Goal: Information Seeking & Learning: Find specific fact

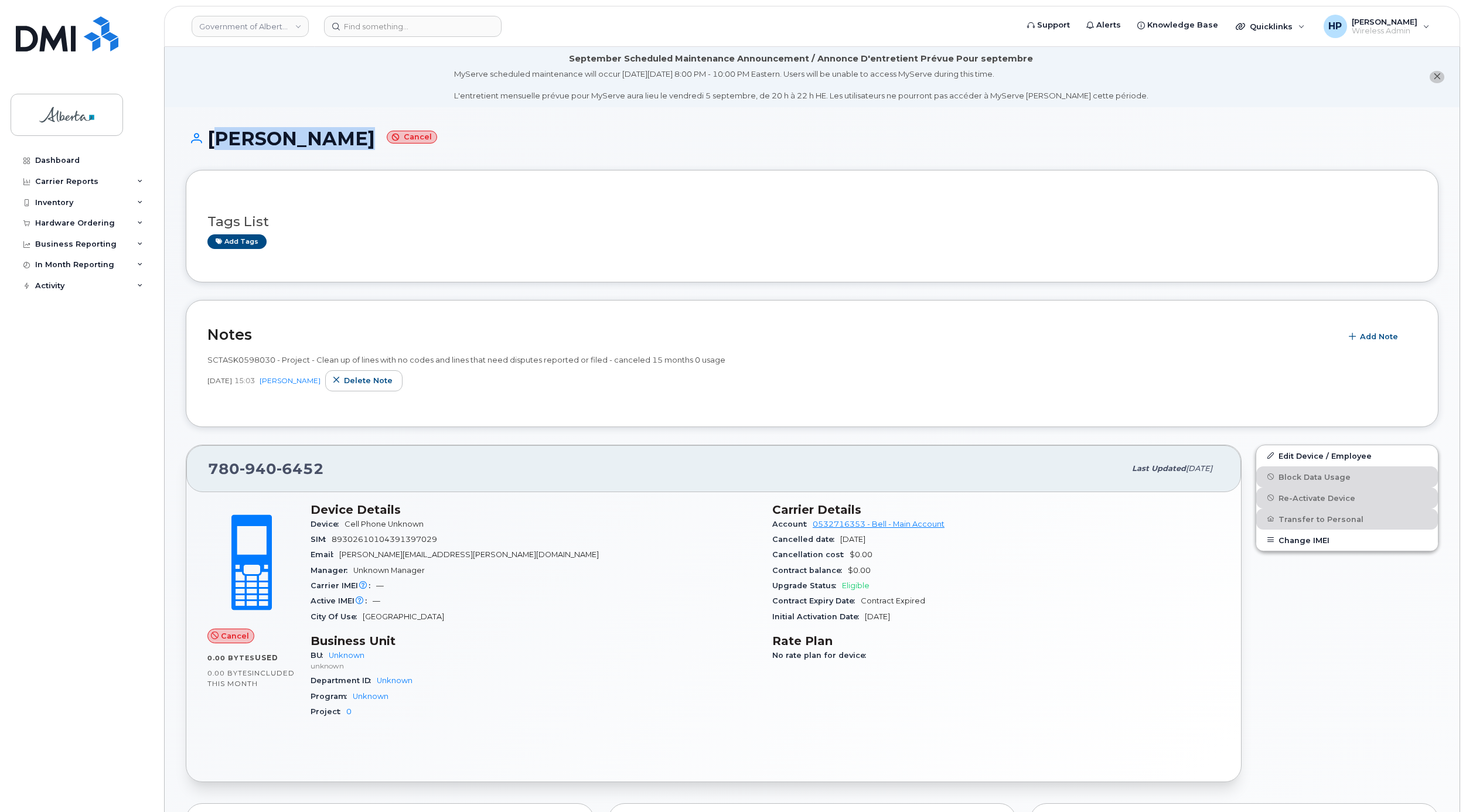
click at [1060, 361] on div "SCTASK0598030 - Project - Clean up of lines with no codes and lines that need d…" at bounding box center [812, 360] width 1209 height 11
drag, startPoint x: 192, startPoint y: 131, endPoint x: 209, endPoint y: 132, distance: 17.0
click at [209, 132] on h1 "Karen Hasson Cancel" at bounding box center [812, 138] width 1253 height 20
click at [274, 134] on h1 "Karen Hasson Cancel" at bounding box center [812, 138] width 1253 height 20
drag, startPoint x: 215, startPoint y: 135, endPoint x: 287, endPoint y: 134, distance: 72.0
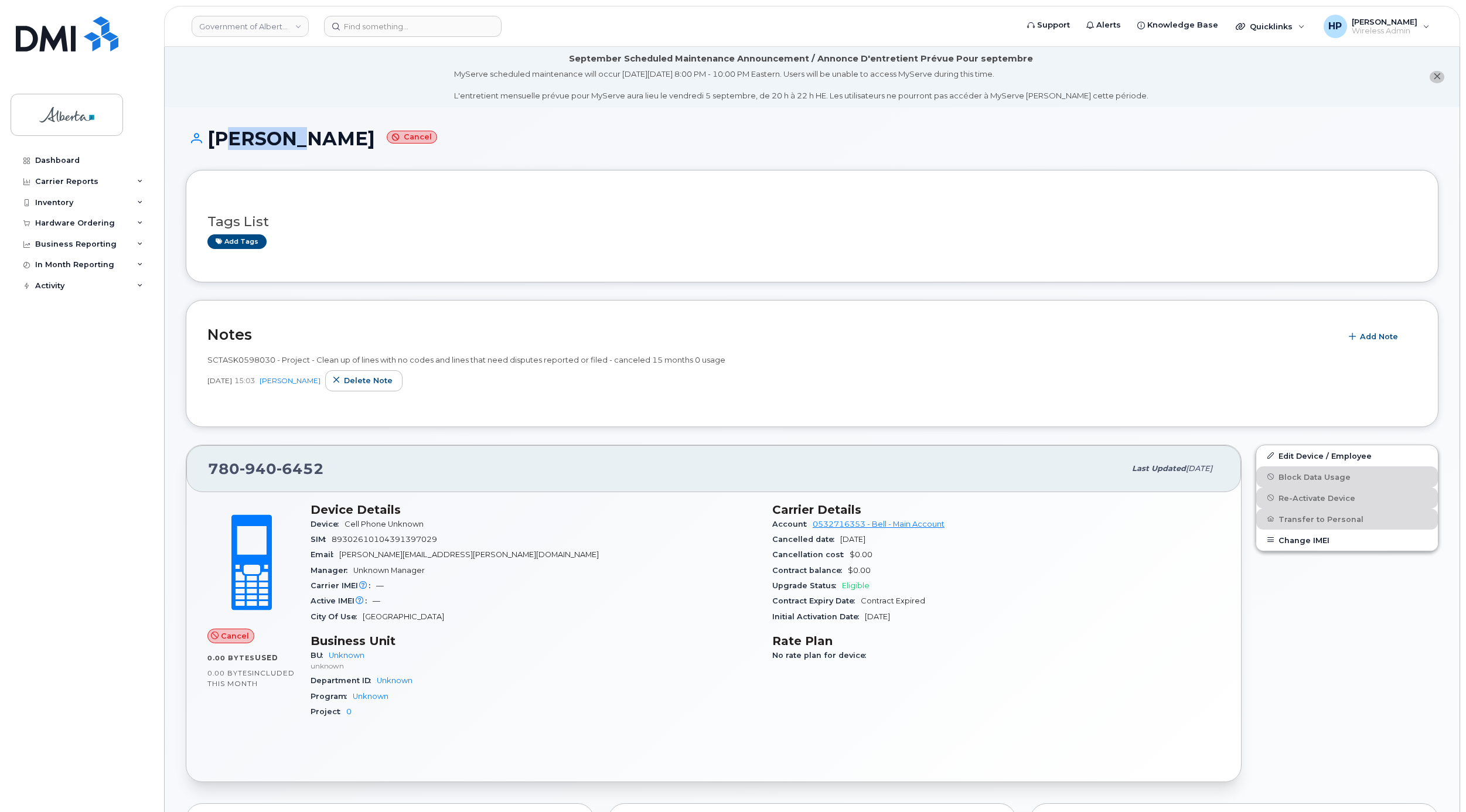
click at [287, 134] on h1 "Karen Hasson Cancel" at bounding box center [812, 138] width 1253 height 20
drag, startPoint x: 309, startPoint y: 651, endPoint x: 410, endPoint y: 733, distance: 130.1
click at [410, 733] on div "Device Details Device Cell Phone Unknown SIM 89302610104391397029 Email karenle…" at bounding box center [534, 615] width 461 height 240
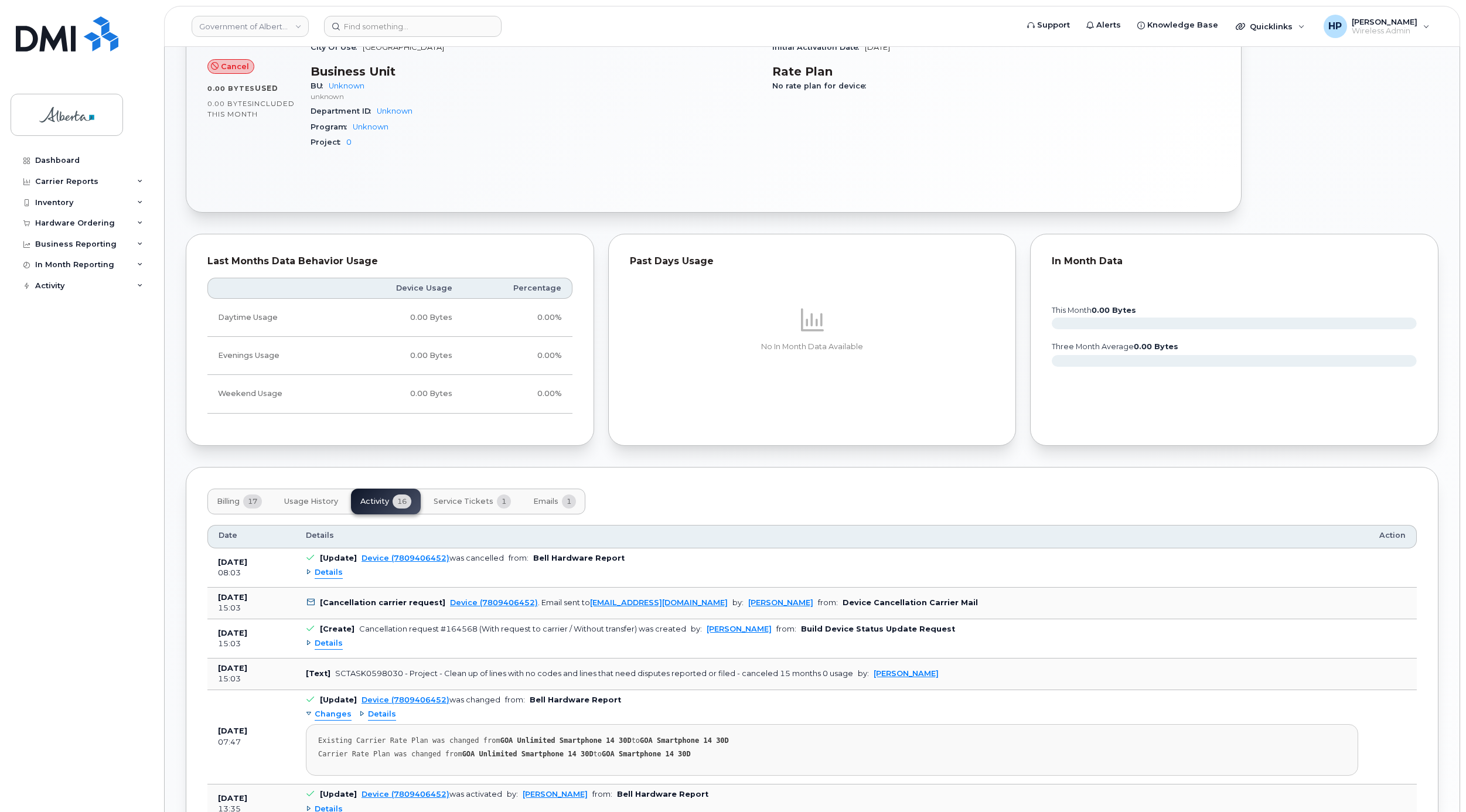
scroll to position [584, 0]
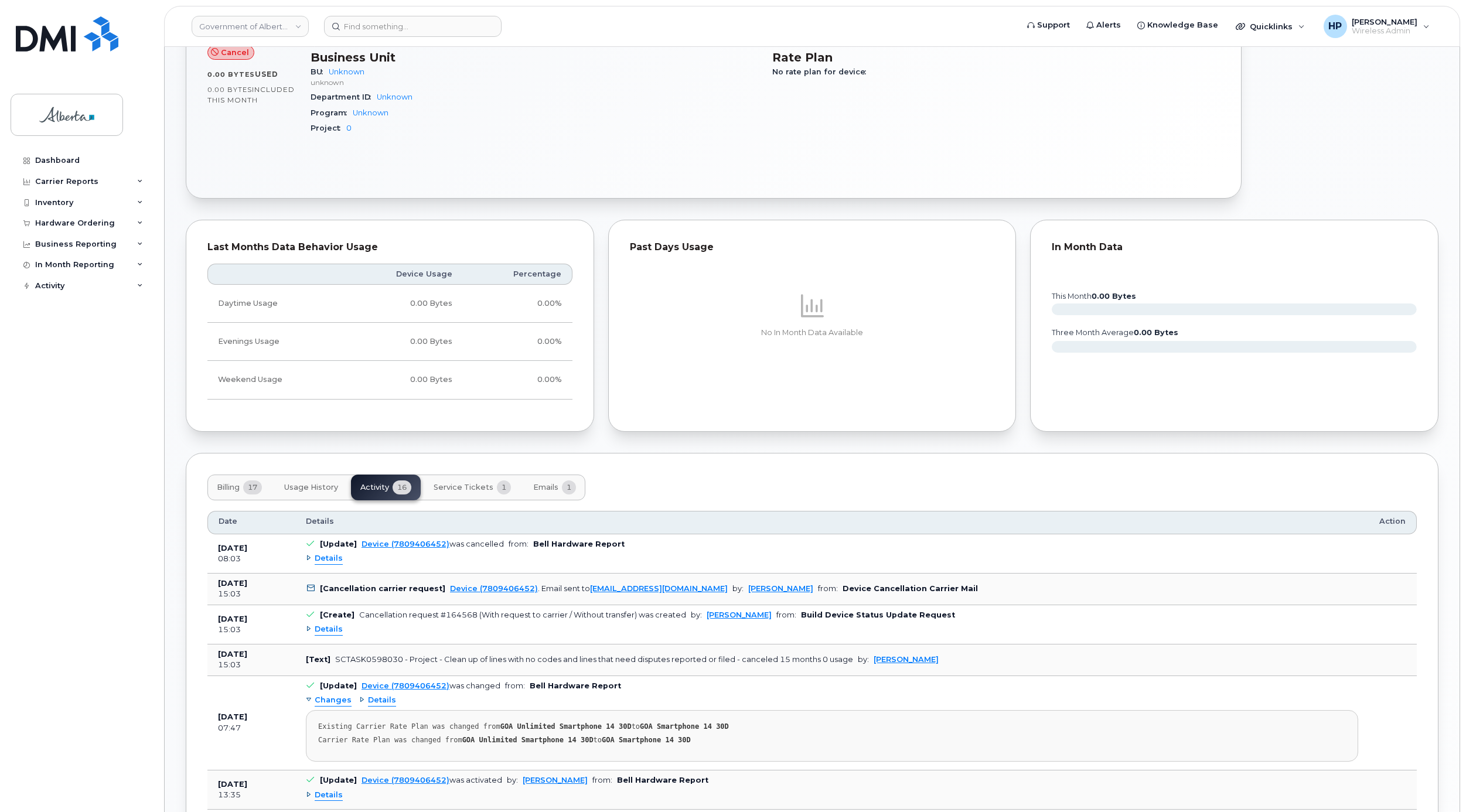
click at [324, 489] on span "Usage History" at bounding box center [311, 487] width 54 height 10
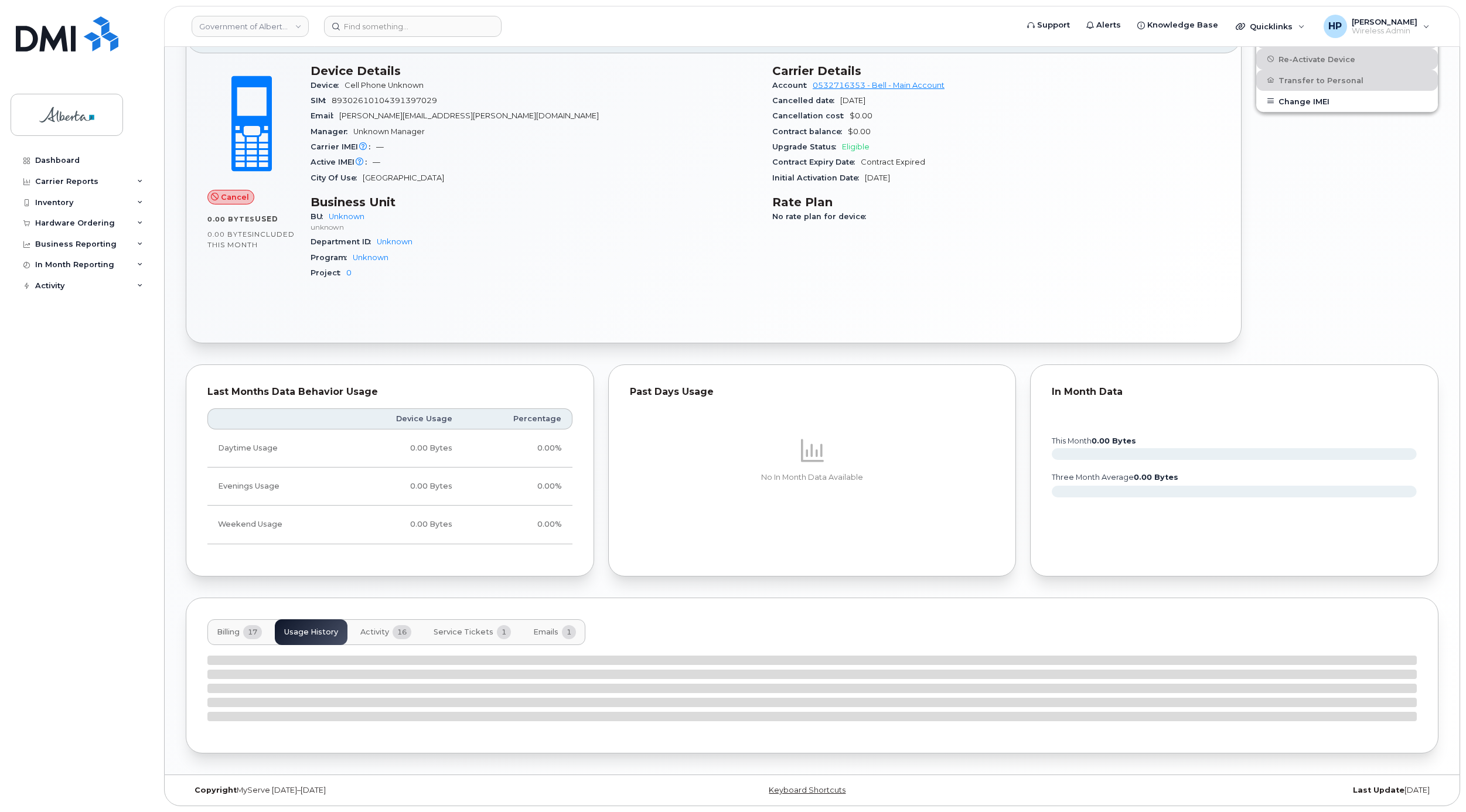
scroll to position [445, 0]
click at [253, 631] on span "17" at bounding box center [252, 632] width 19 height 14
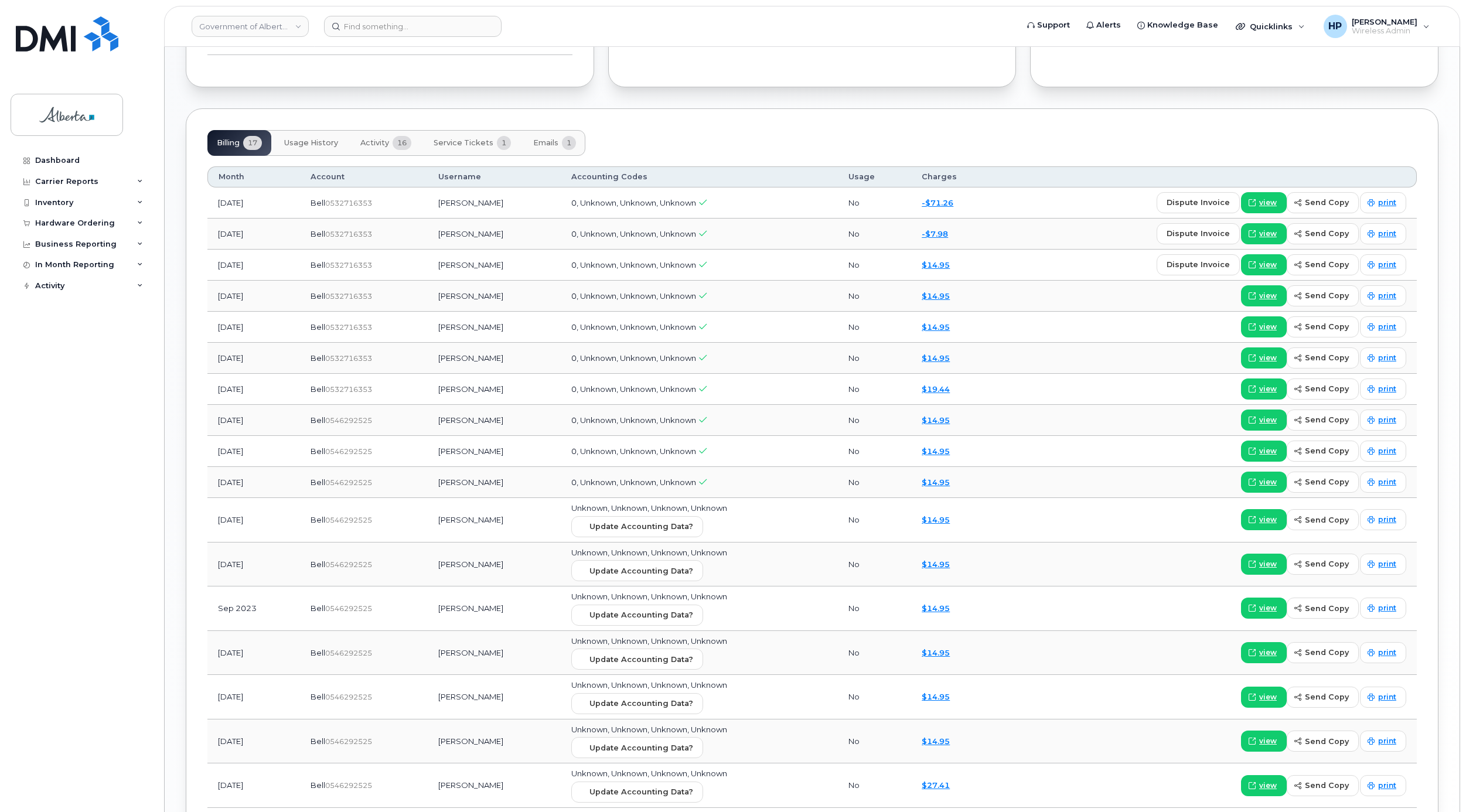
scroll to position [1027, 0]
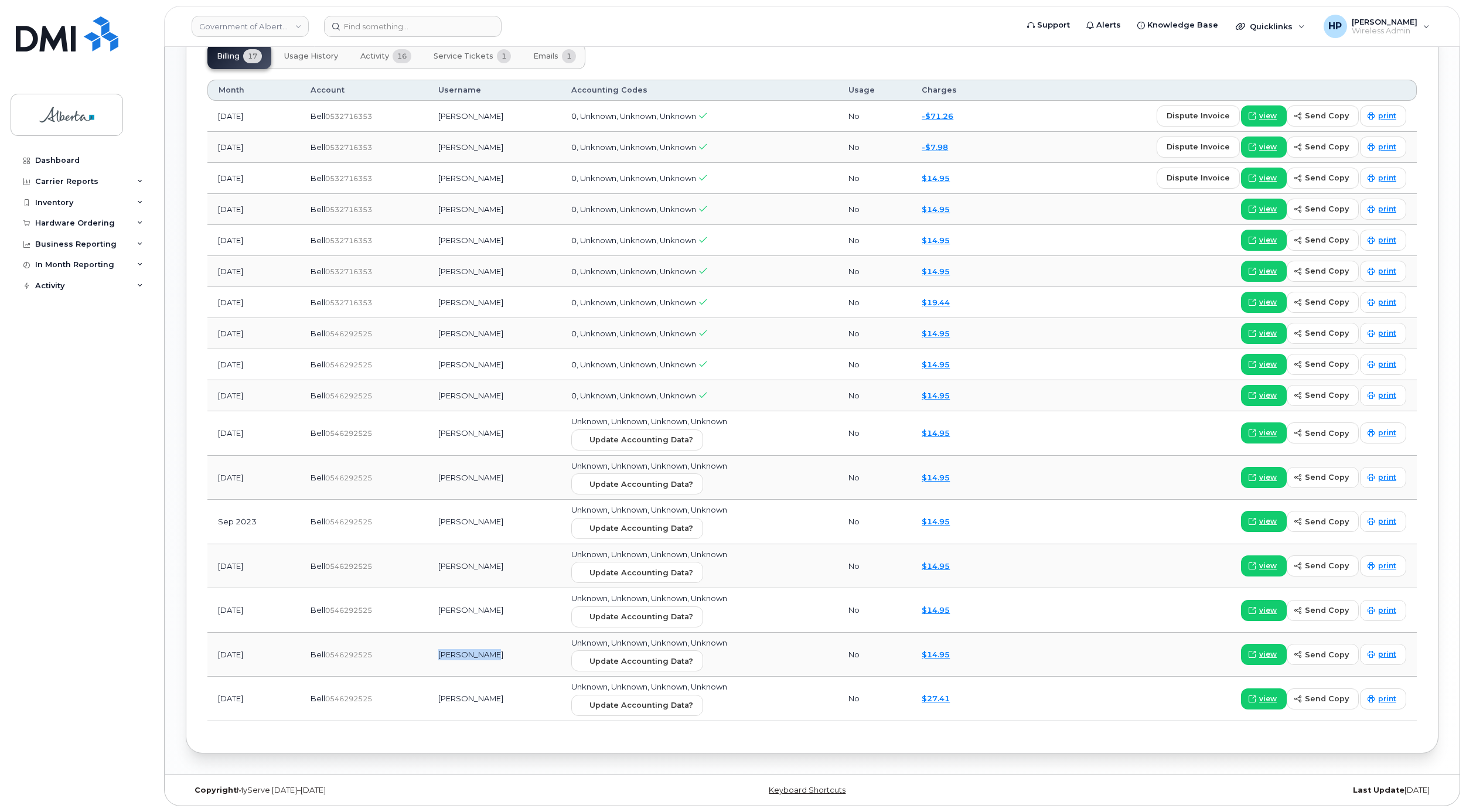
drag, startPoint x: 447, startPoint y: 653, endPoint x: 506, endPoint y: 656, distance: 59.1
click at [506, 656] on td "Karen Hasson" at bounding box center [494, 655] width 133 height 44
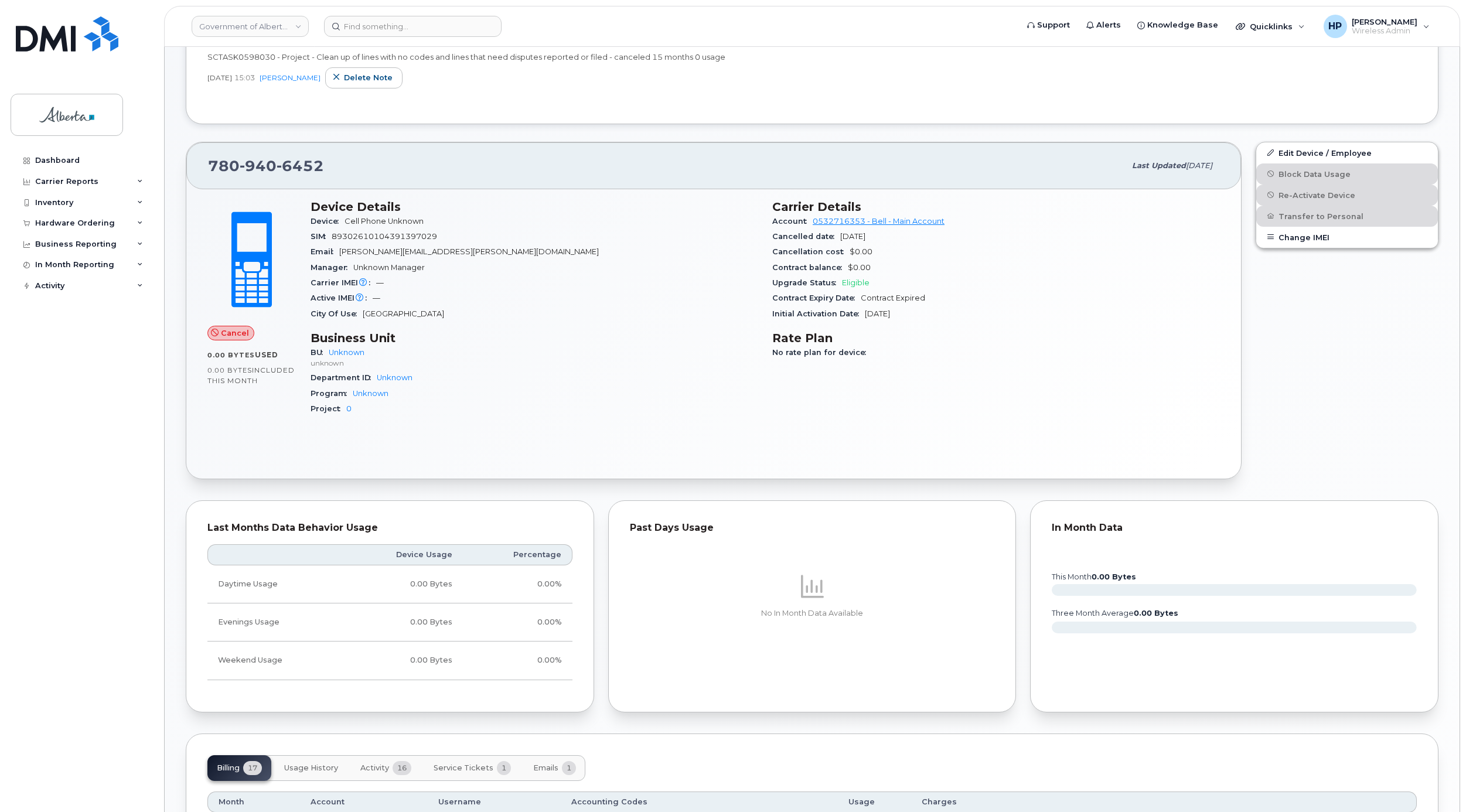
scroll to position [256, 0]
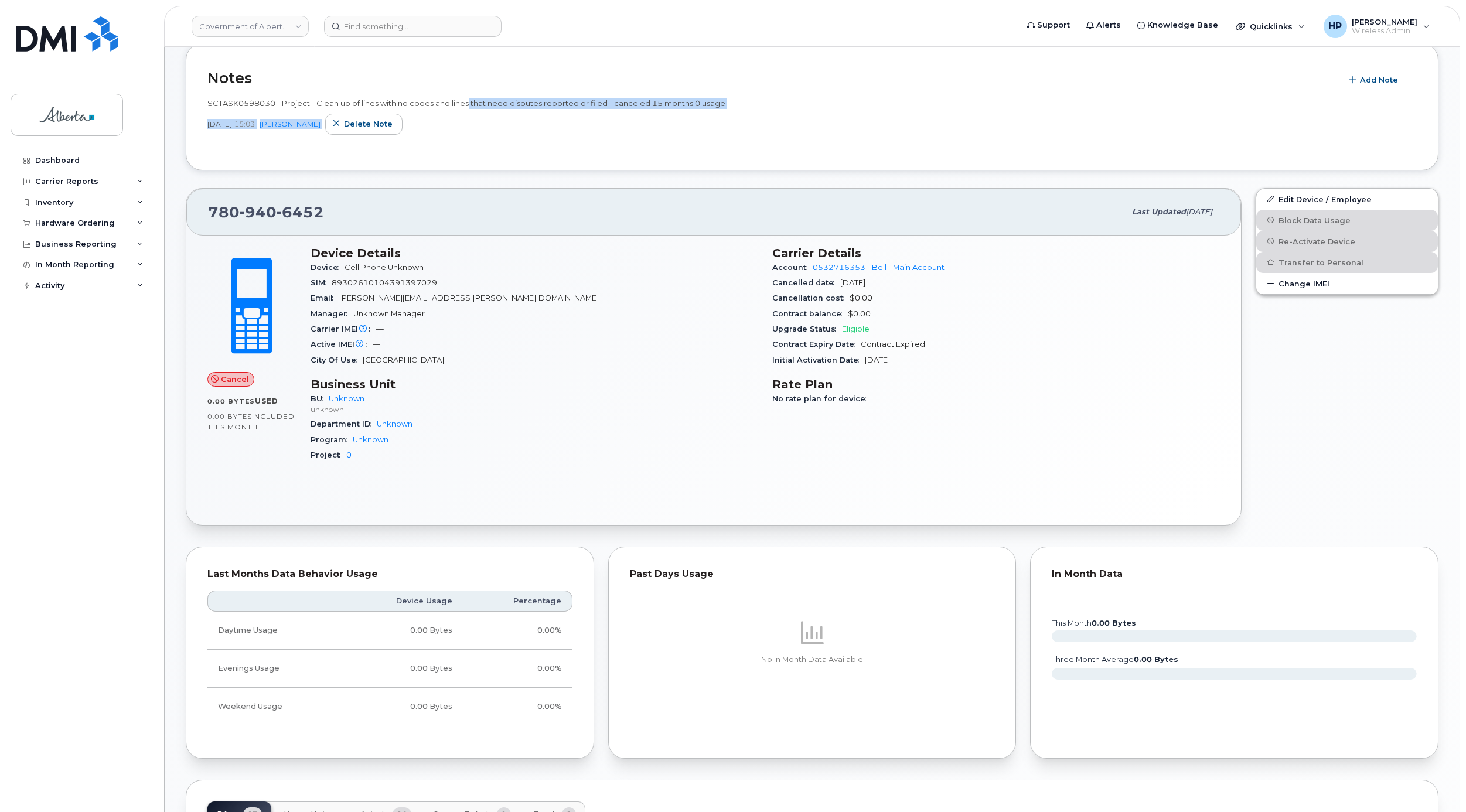
drag, startPoint x: 469, startPoint y: 104, endPoint x: 614, endPoint y: 111, distance: 145.2
click at [614, 111] on div "SCTASK0598030 - Project - Clean up of lines with no codes and lines that need d…" at bounding box center [812, 116] width 1209 height 37
drag, startPoint x: 614, startPoint y: 111, endPoint x: 577, endPoint y: 117, distance: 37.5
click at [577, 117] on div "Jul 22, 2024 15:03 Tami Betchuk Delete note" at bounding box center [812, 124] width 1209 height 21
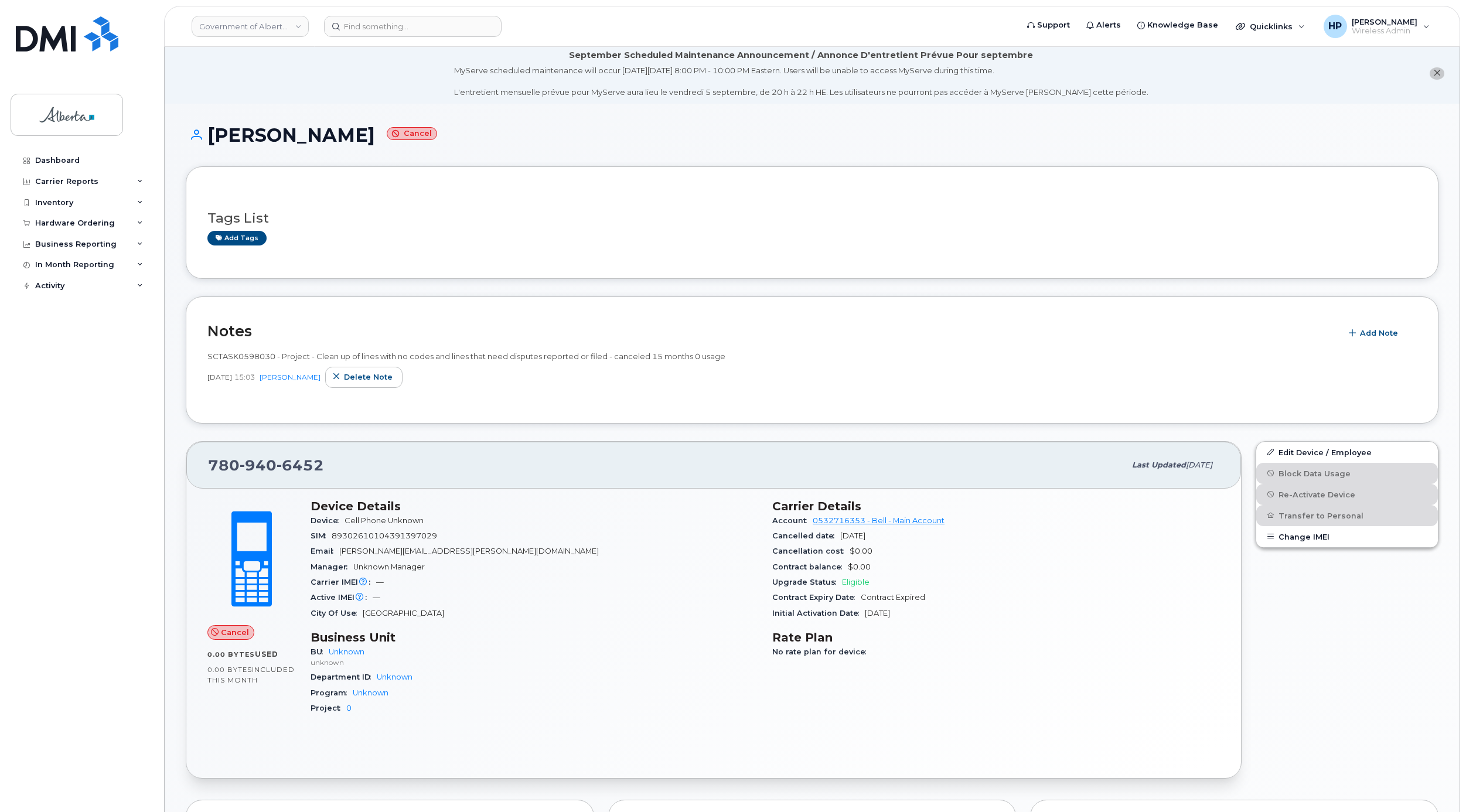
scroll to position [0, 0]
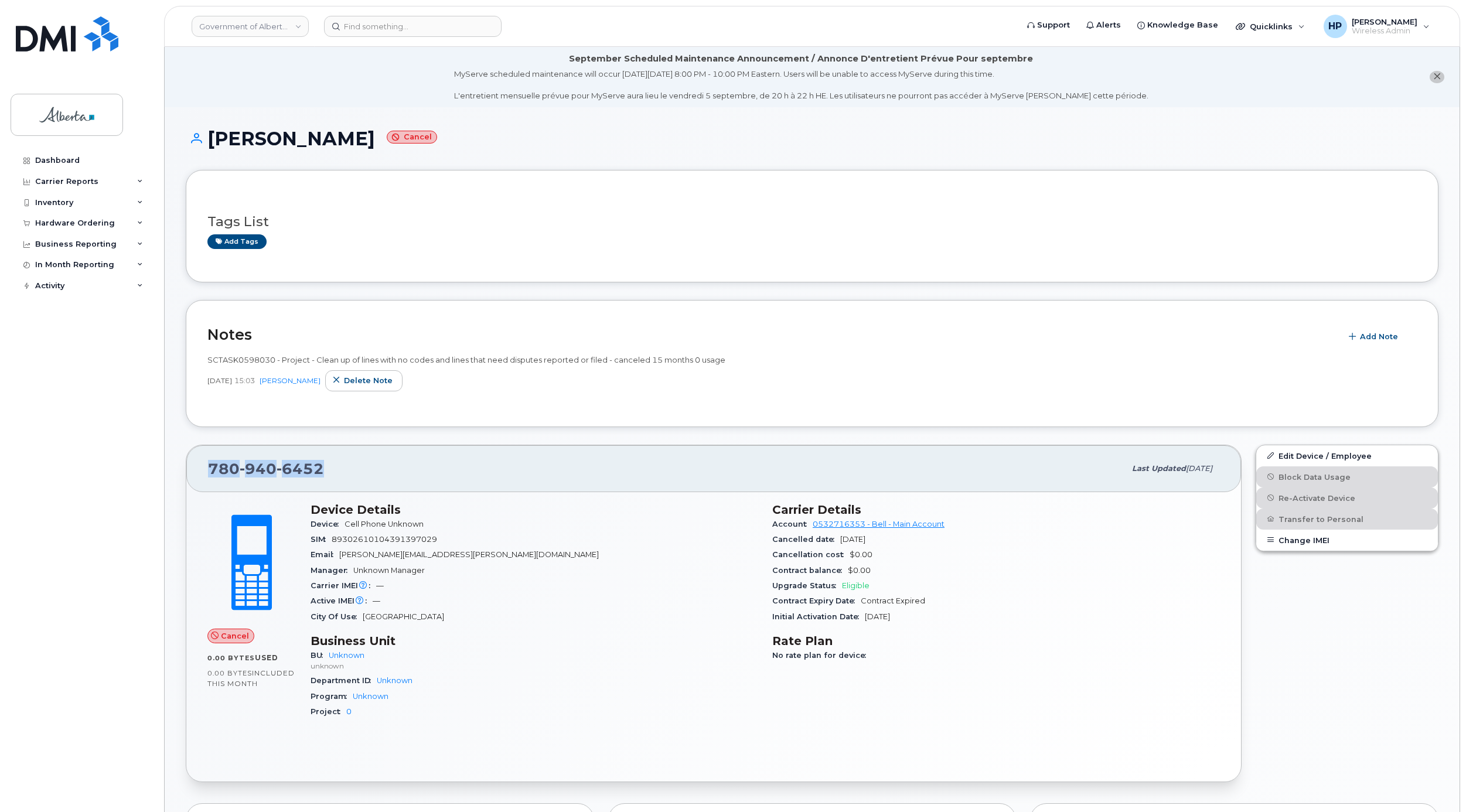
drag, startPoint x: 209, startPoint y: 461, endPoint x: 336, endPoint y: 466, distance: 127.1
click at [336, 466] on div "780 940 6452" at bounding box center [666, 468] width 917 height 25
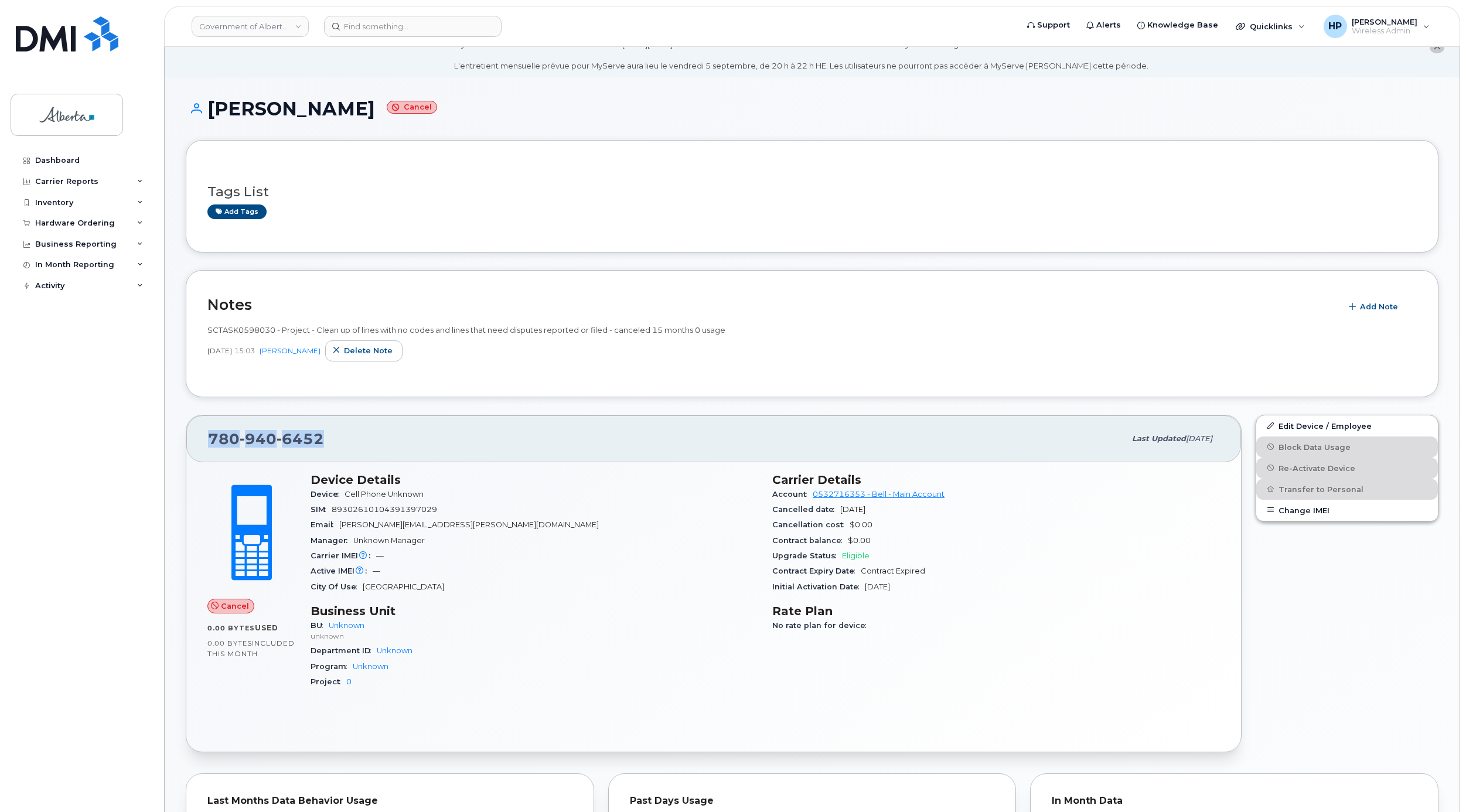
scroll to position [57, 0]
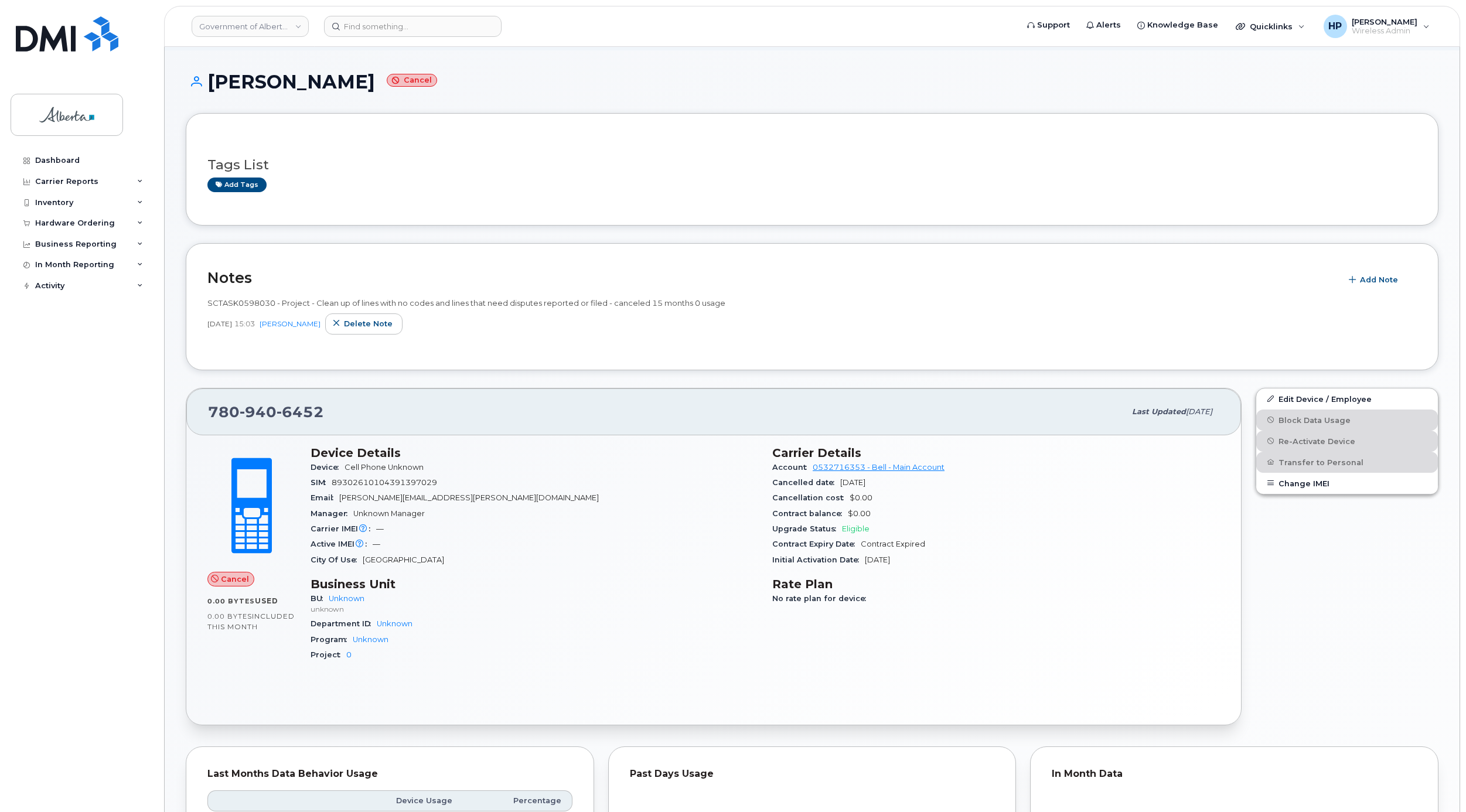
click at [777, 74] on h1 "Karen Hasson Cancel" at bounding box center [812, 81] width 1253 height 20
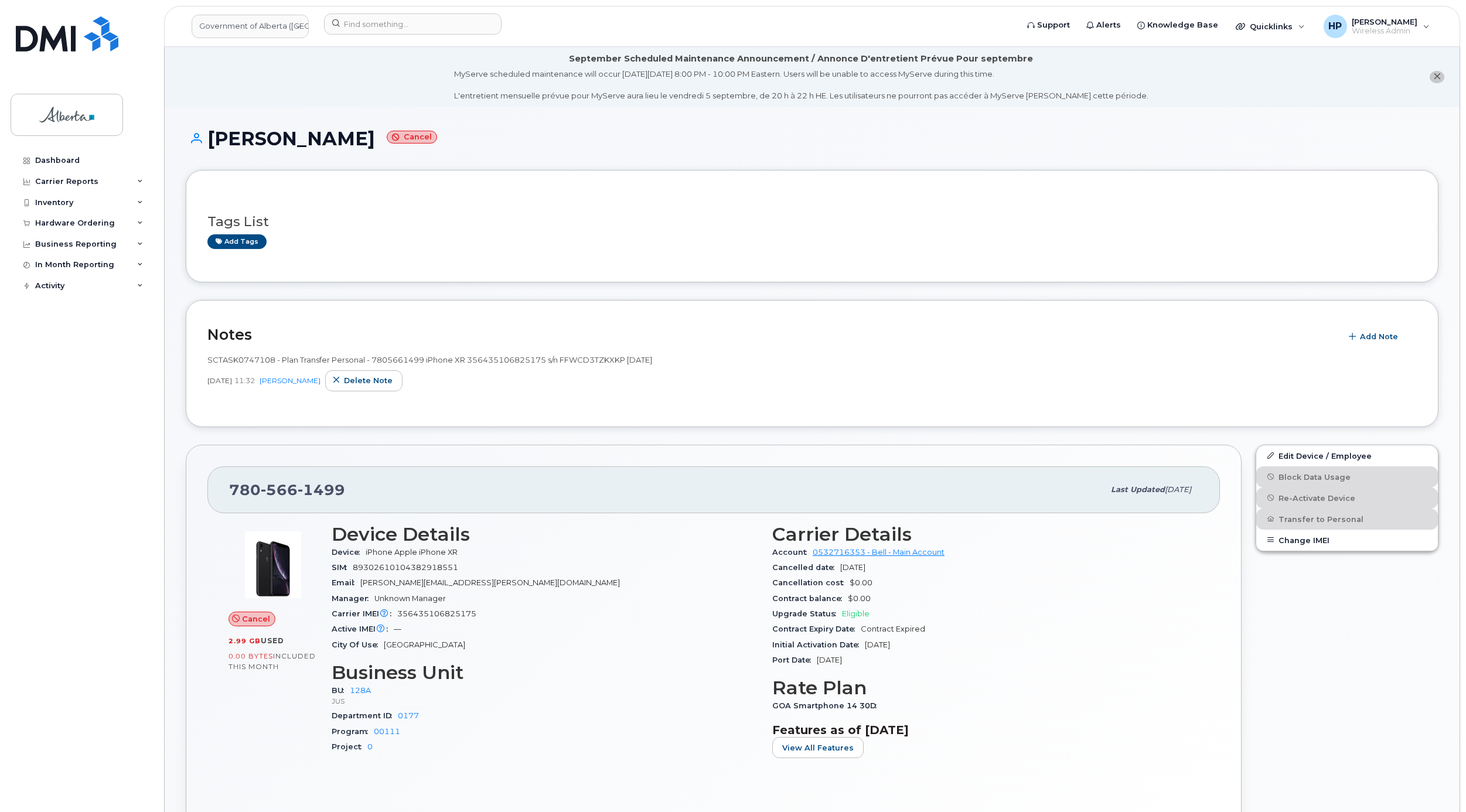
click at [645, 227] on h3 "Tags List" at bounding box center [812, 222] width 1209 height 14
drag, startPoint x: 221, startPoint y: 366, endPoint x: 403, endPoint y: 364, distance: 182.0
click at [403, 364] on div "SCTASK0747108 - Plan Transfer Personal - 7805661499 iPhone XR 356435106825175 s…" at bounding box center [812, 360] width 1209 height 11
drag, startPoint x: 403, startPoint y: 364, endPoint x: 523, endPoint y: 390, distance: 122.8
click at [523, 390] on div "Mar 20, 2025 11:32 Tami Betchuk Delete note" at bounding box center [812, 381] width 1209 height 21
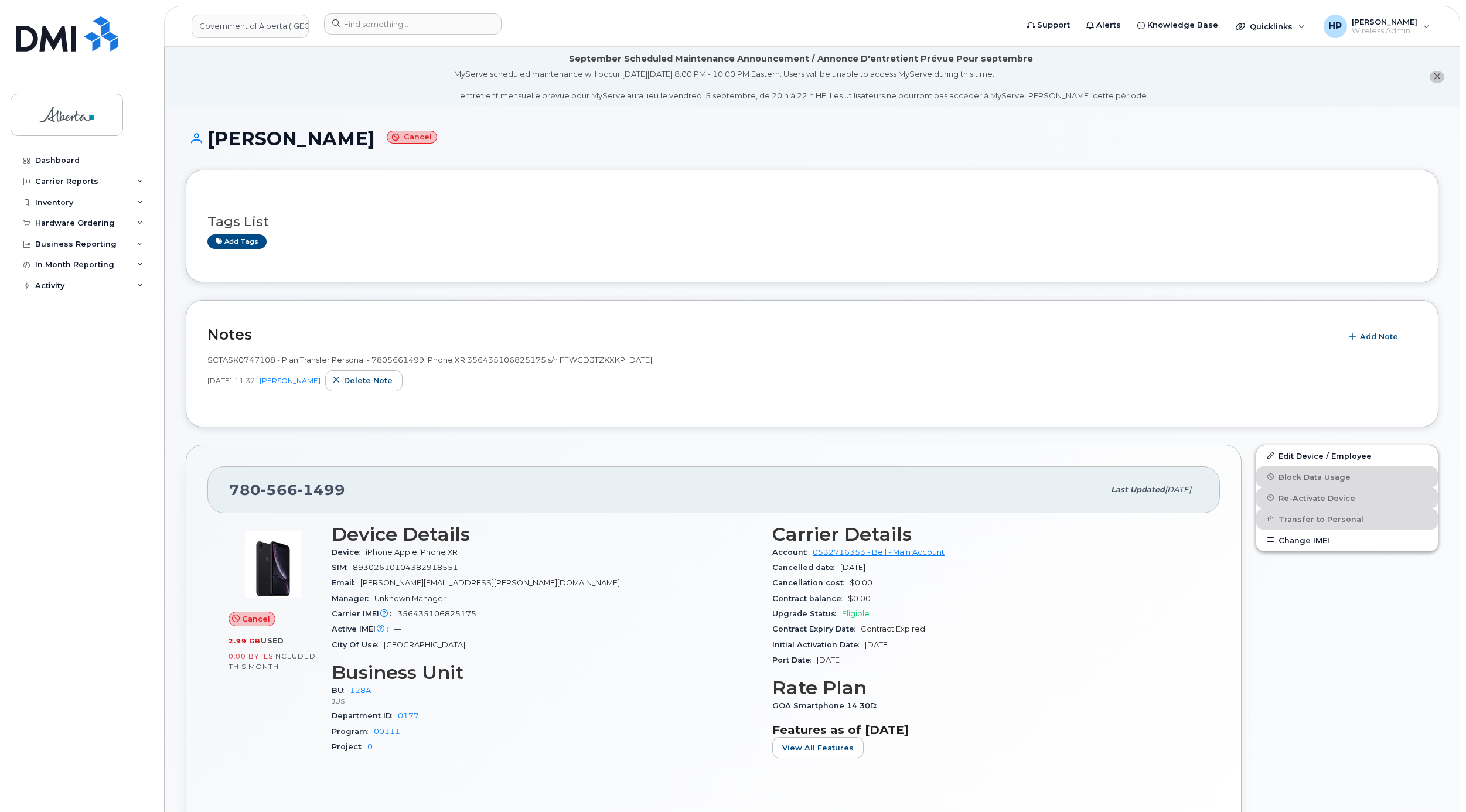
drag, startPoint x: 218, startPoint y: 378, endPoint x: 255, endPoint y: 378, distance: 37.0
click at [232, 378] on span "Mar 20, 2025" at bounding box center [219, 381] width 25 height 10
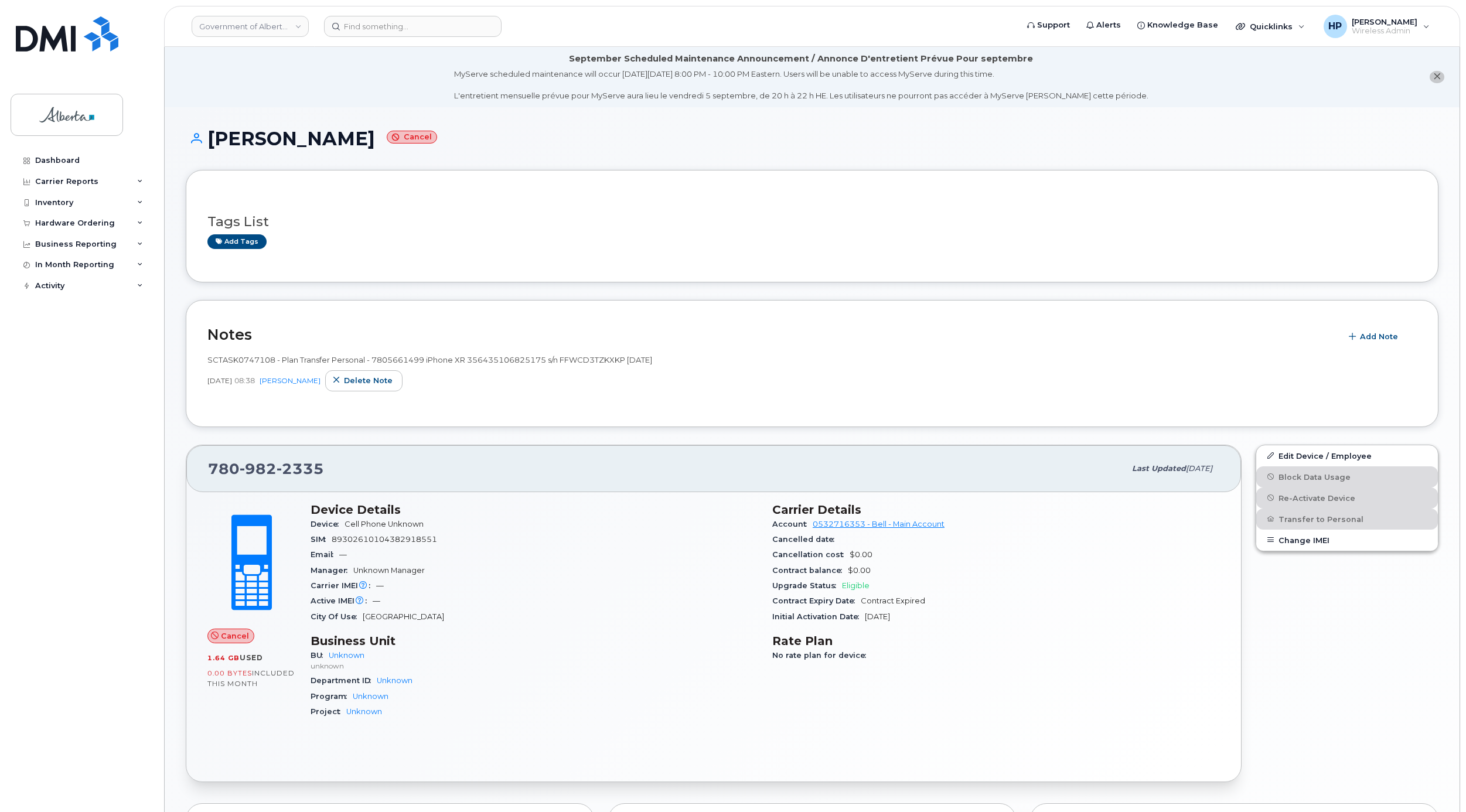
scroll to position [43, 0]
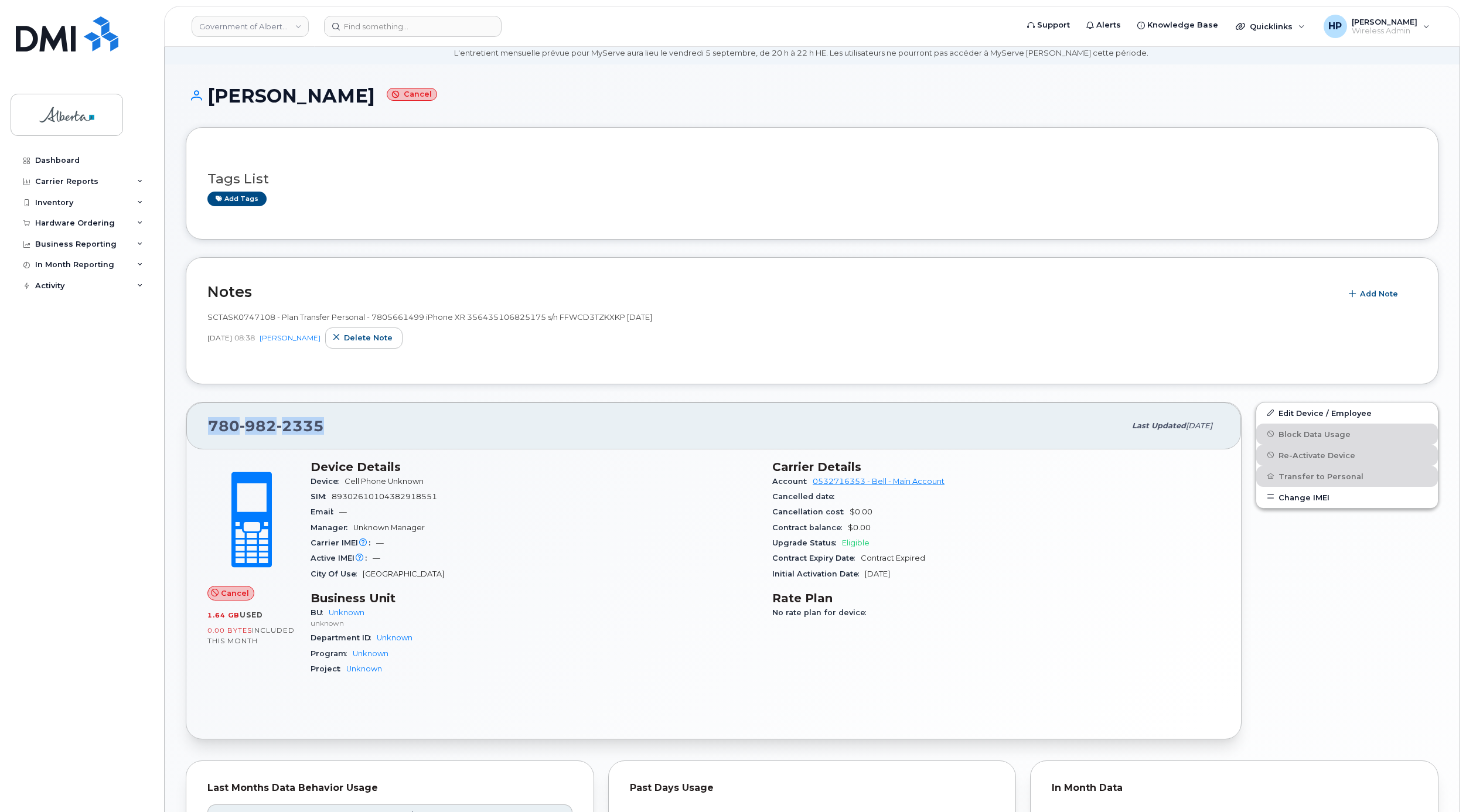
drag, startPoint x: 470, startPoint y: 421, endPoint x: 466, endPoint y: 415, distance: 7.2
click at [470, 419] on div "780 982 2335" at bounding box center [666, 425] width 917 height 25
click at [304, 433] on span "2335" at bounding box center [300, 425] width 47 height 17
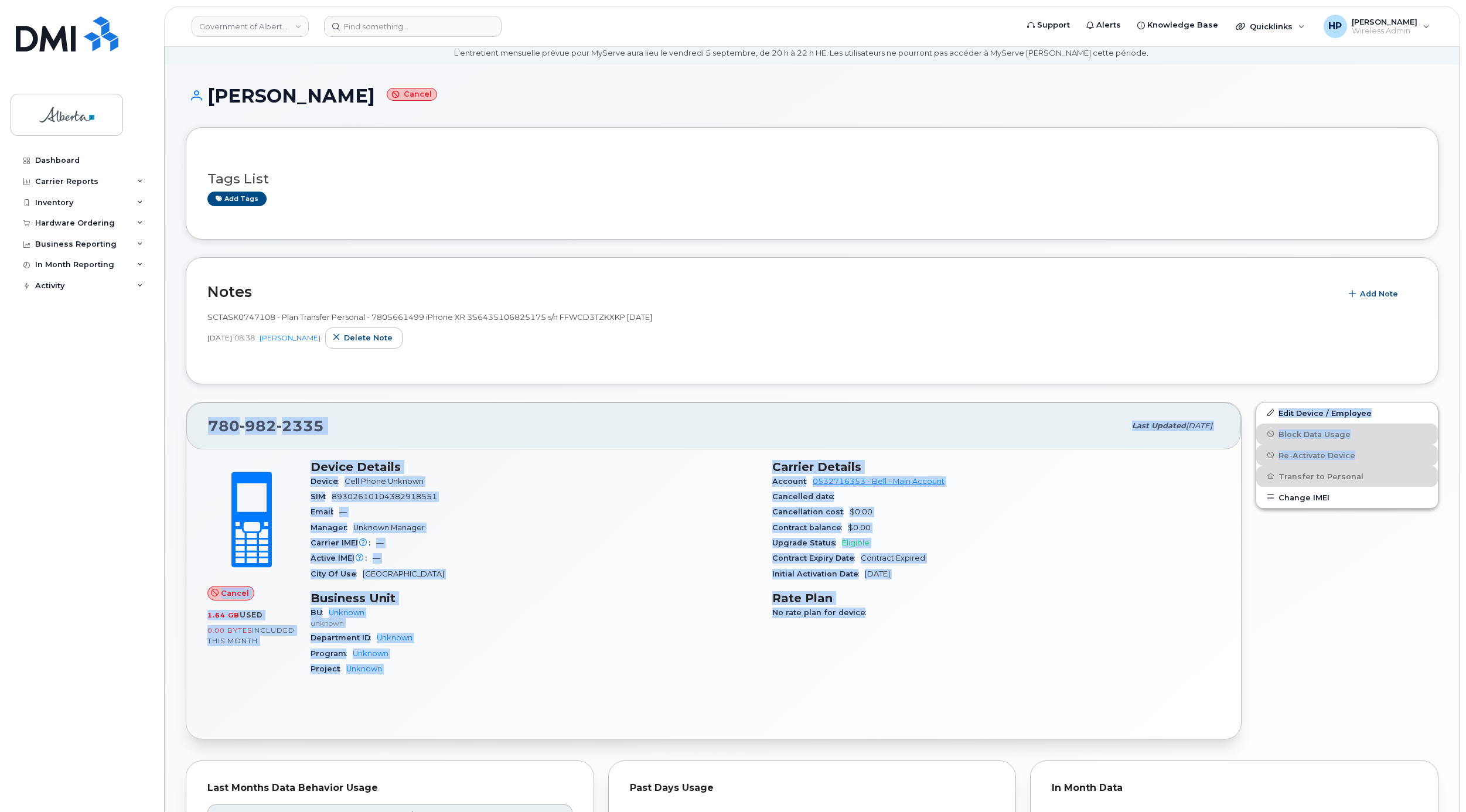
drag, startPoint x: 1465, startPoint y: 361, endPoint x: 1462, endPoint y: 450, distance: 89.1
click at [1462, 450] on body "Government of Alberta (GOA) Support Alerts Knowledge Base Quicklinks Suspend / …" at bounding box center [733, 576] width 1466 height 1237
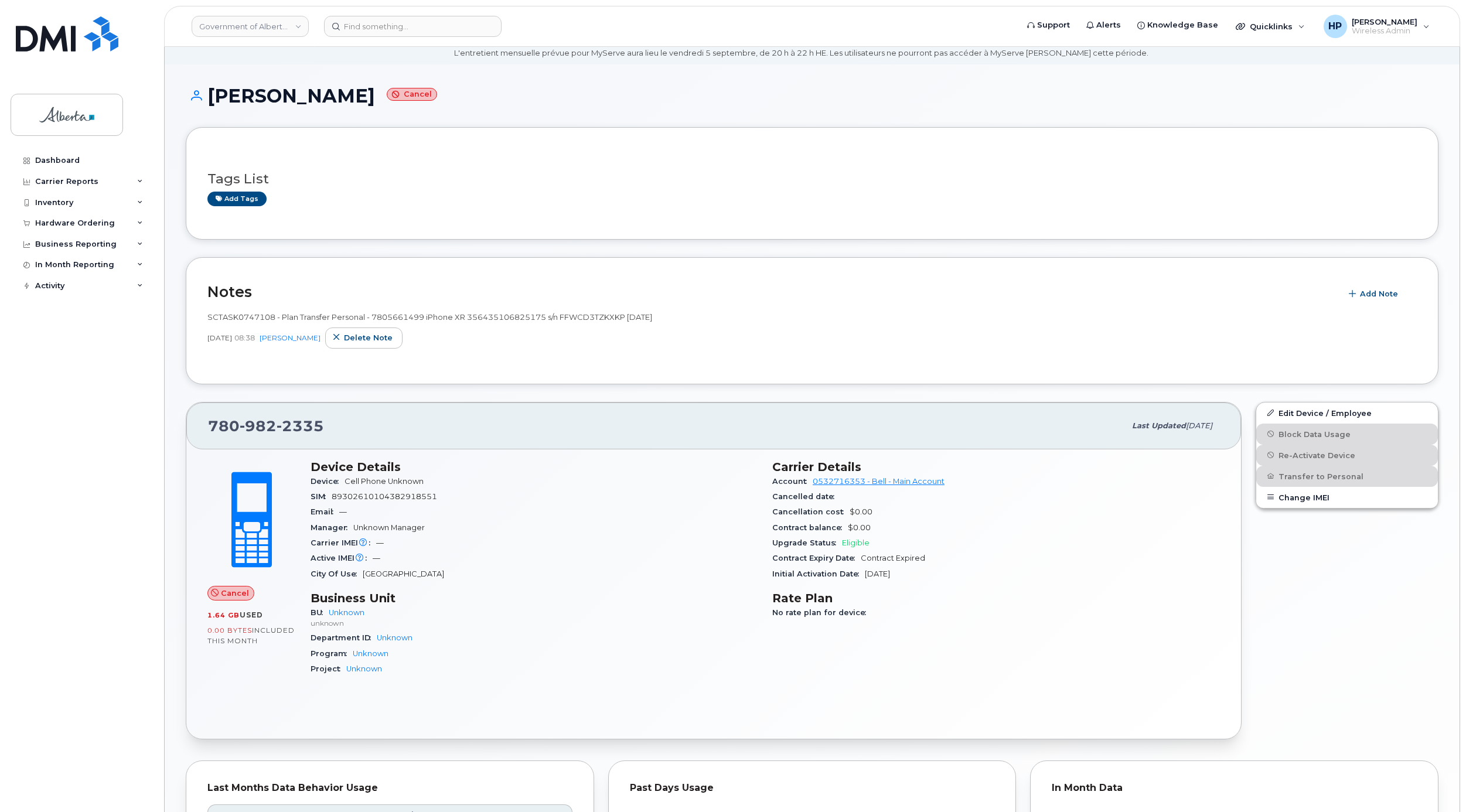
drag, startPoint x: 1462, startPoint y: 450, endPoint x: 1355, endPoint y: 601, distance: 185.1
click at [1352, 618] on div "Edit Device / Employee Block Data Usage Re-Activate Device Transfer to Personal…" at bounding box center [1347, 570] width 197 height 352
drag, startPoint x: 206, startPoint y: 426, endPoint x: 329, endPoint y: 428, distance: 123.0
click at [329, 428] on div "780 982 2335 Last updated Apr 14, 2025" at bounding box center [713, 426] width 1054 height 47
drag, startPoint x: 329, startPoint y: 428, endPoint x: 401, endPoint y: 428, distance: 72.0
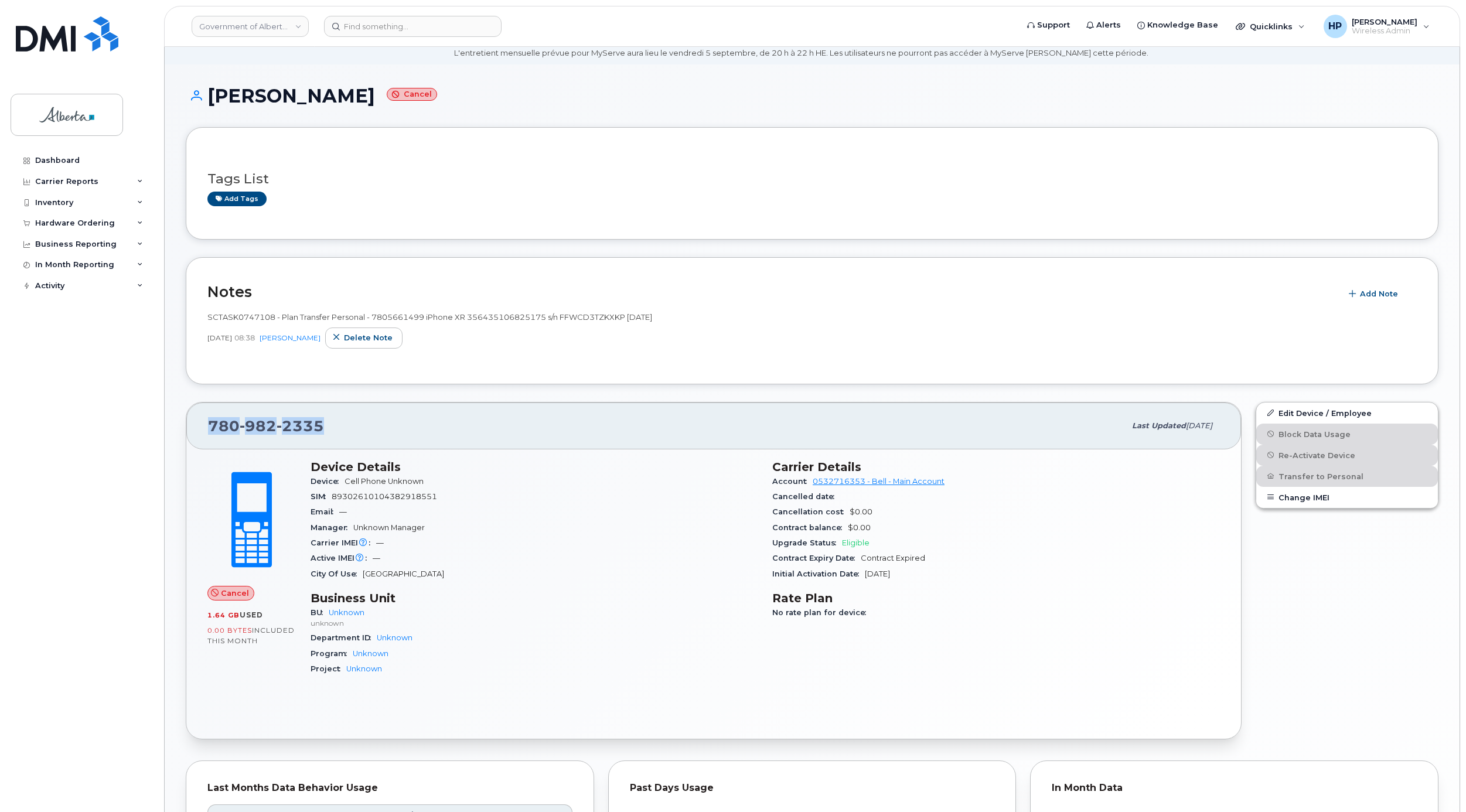
click at [401, 428] on div "780 982 2335" at bounding box center [666, 425] width 917 height 25
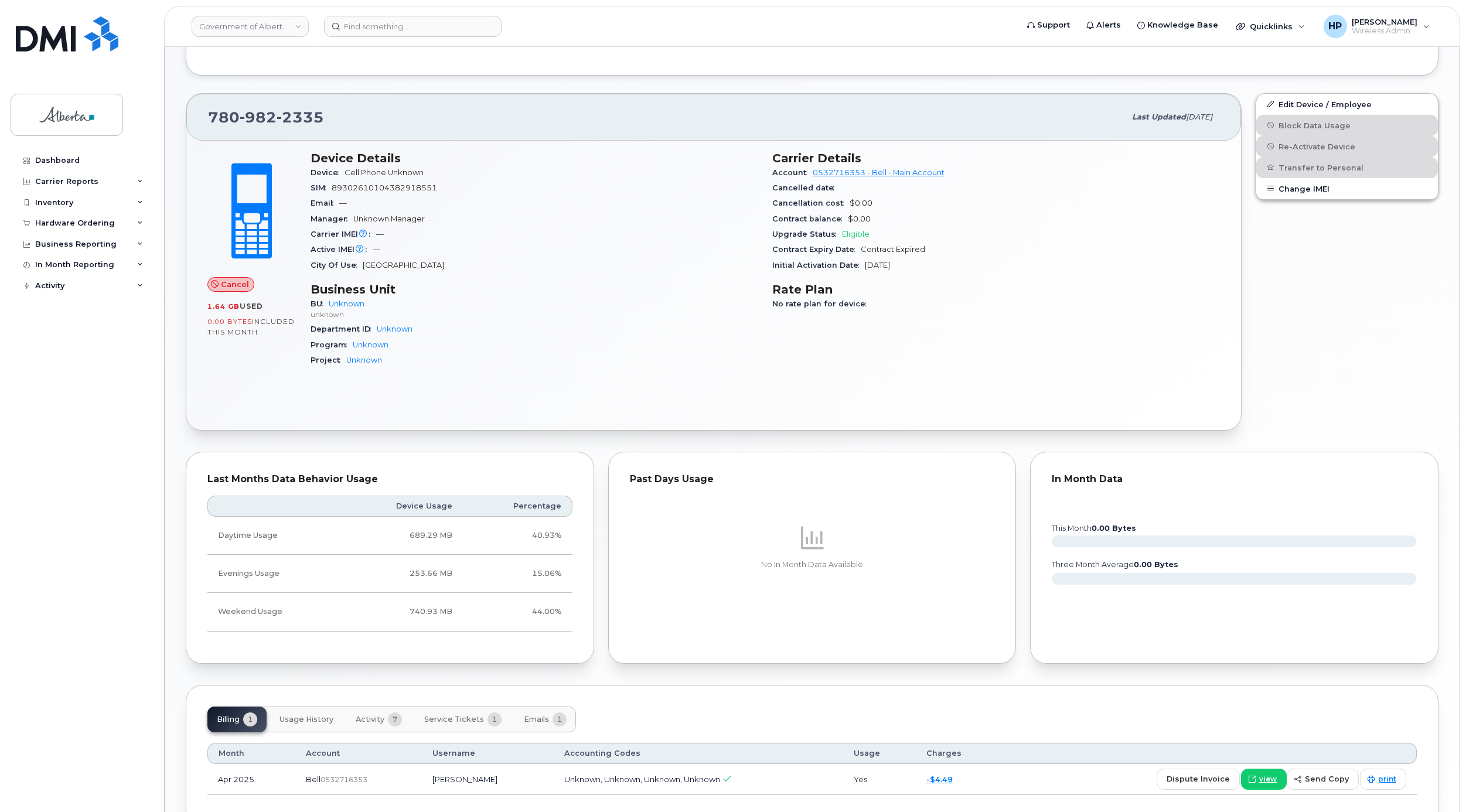
scroll to position [432, 0]
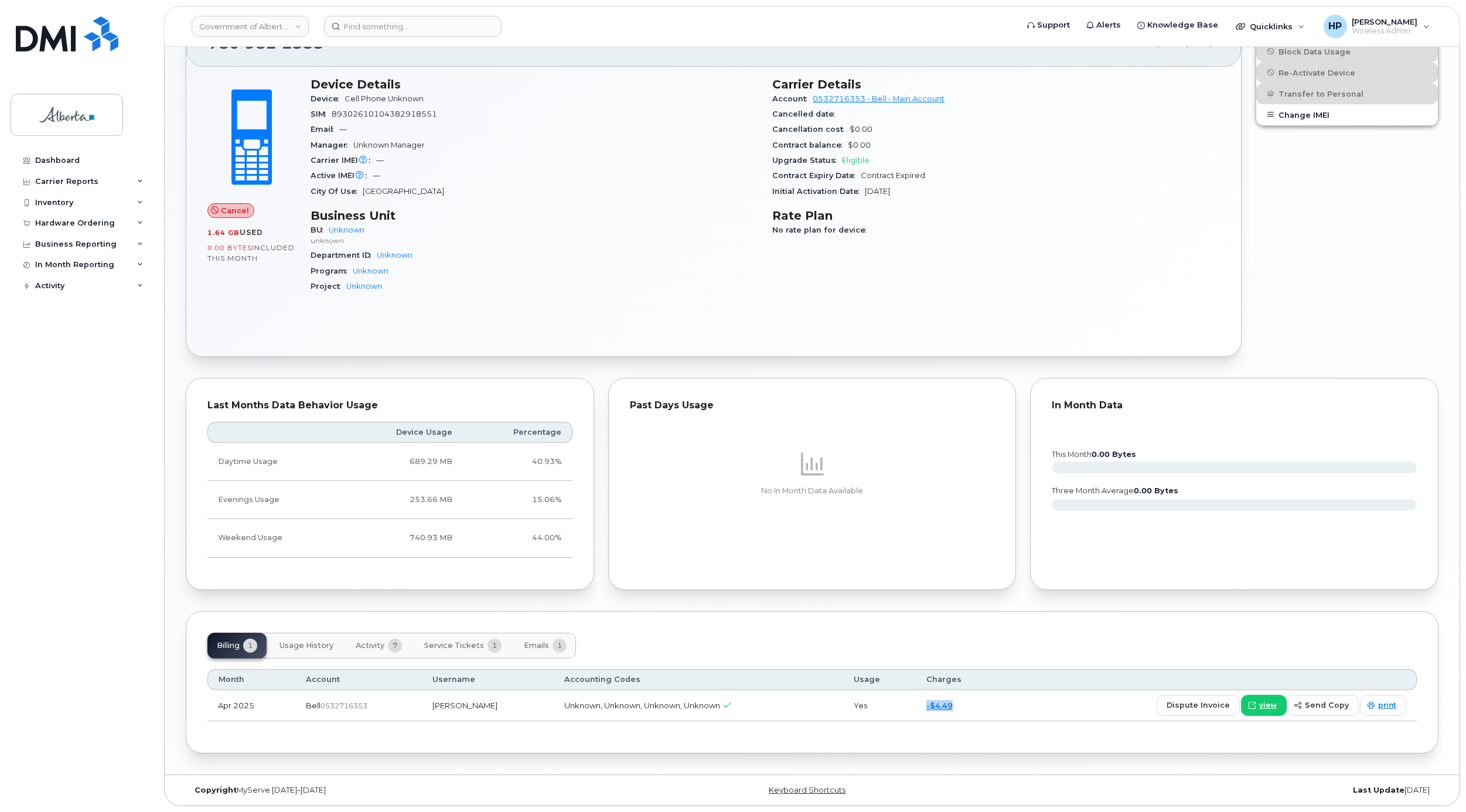
drag, startPoint x: 925, startPoint y: 700, endPoint x: 1002, endPoint y: 704, distance: 77.1
click at [1002, 704] on td "-$4.49" at bounding box center [959, 705] width 86 height 31
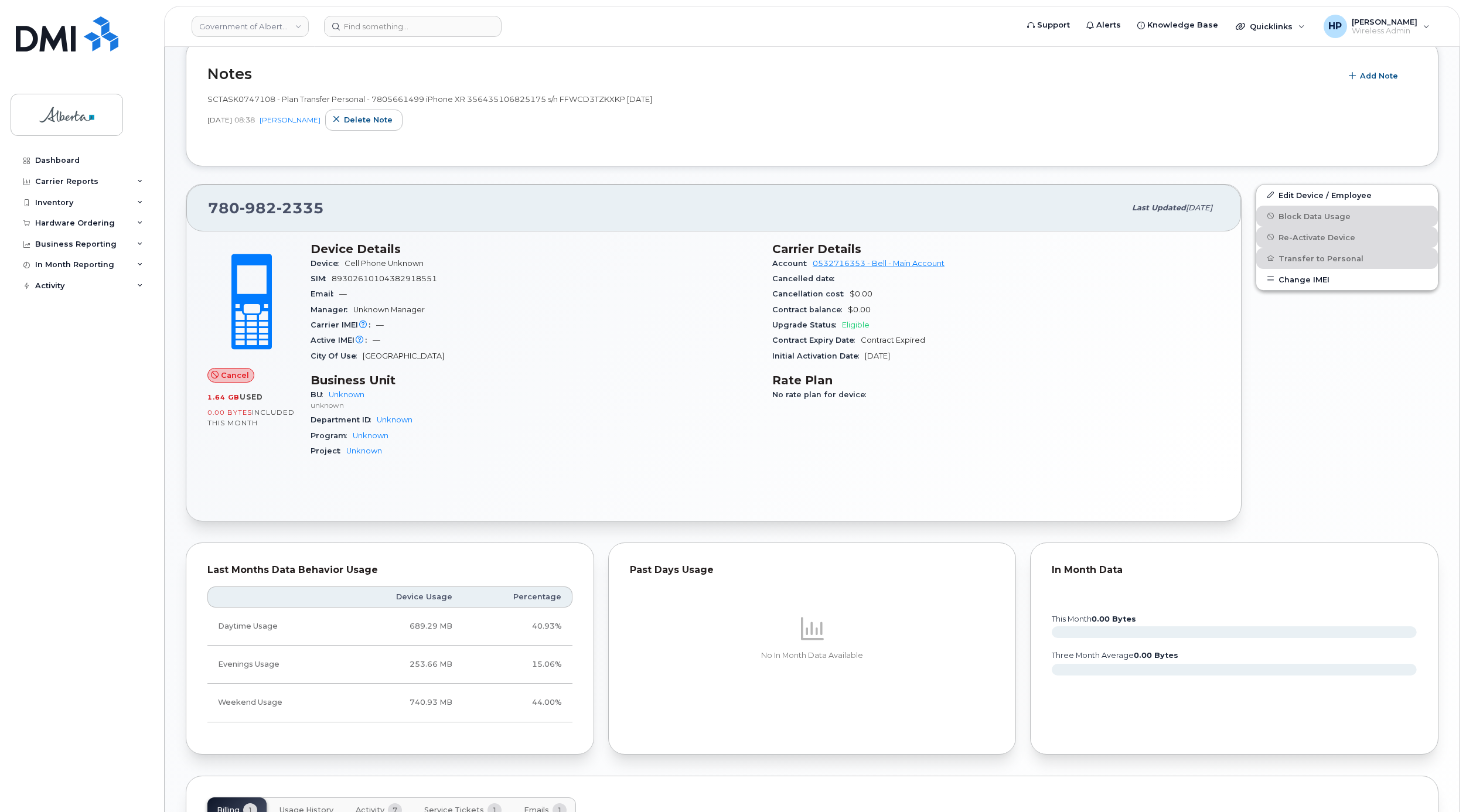
scroll to position [0, 0]
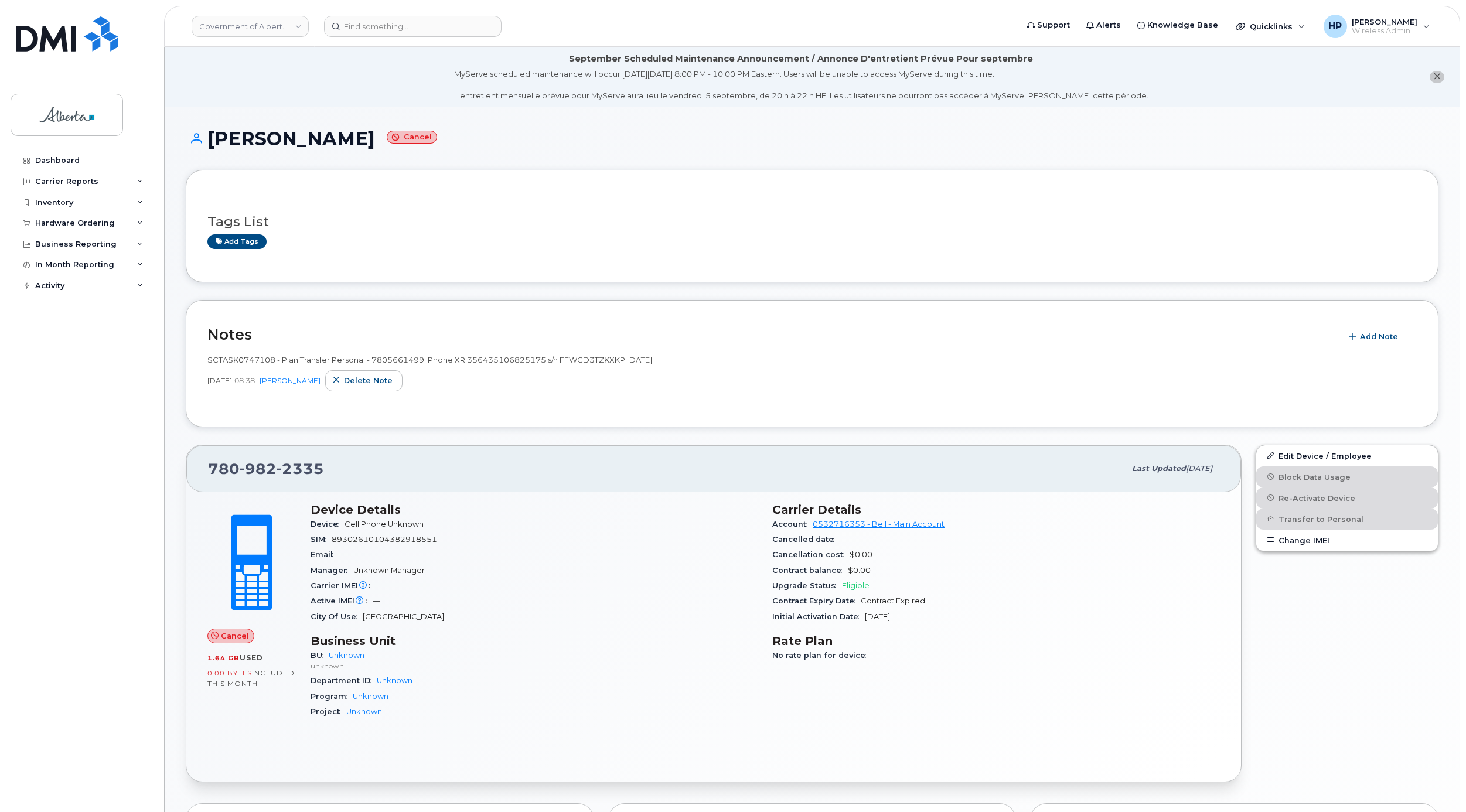
click at [1259, 140] on h1 "Patti Mackinnon Cancel" at bounding box center [812, 138] width 1253 height 20
drag, startPoint x: 204, startPoint y: 467, endPoint x: 334, endPoint y: 466, distance: 130.0
click at [334, 466] on div "780 982 2335 Last updated Apr 14, 2025" at bounding box center [713, 469] width 1054 height 47
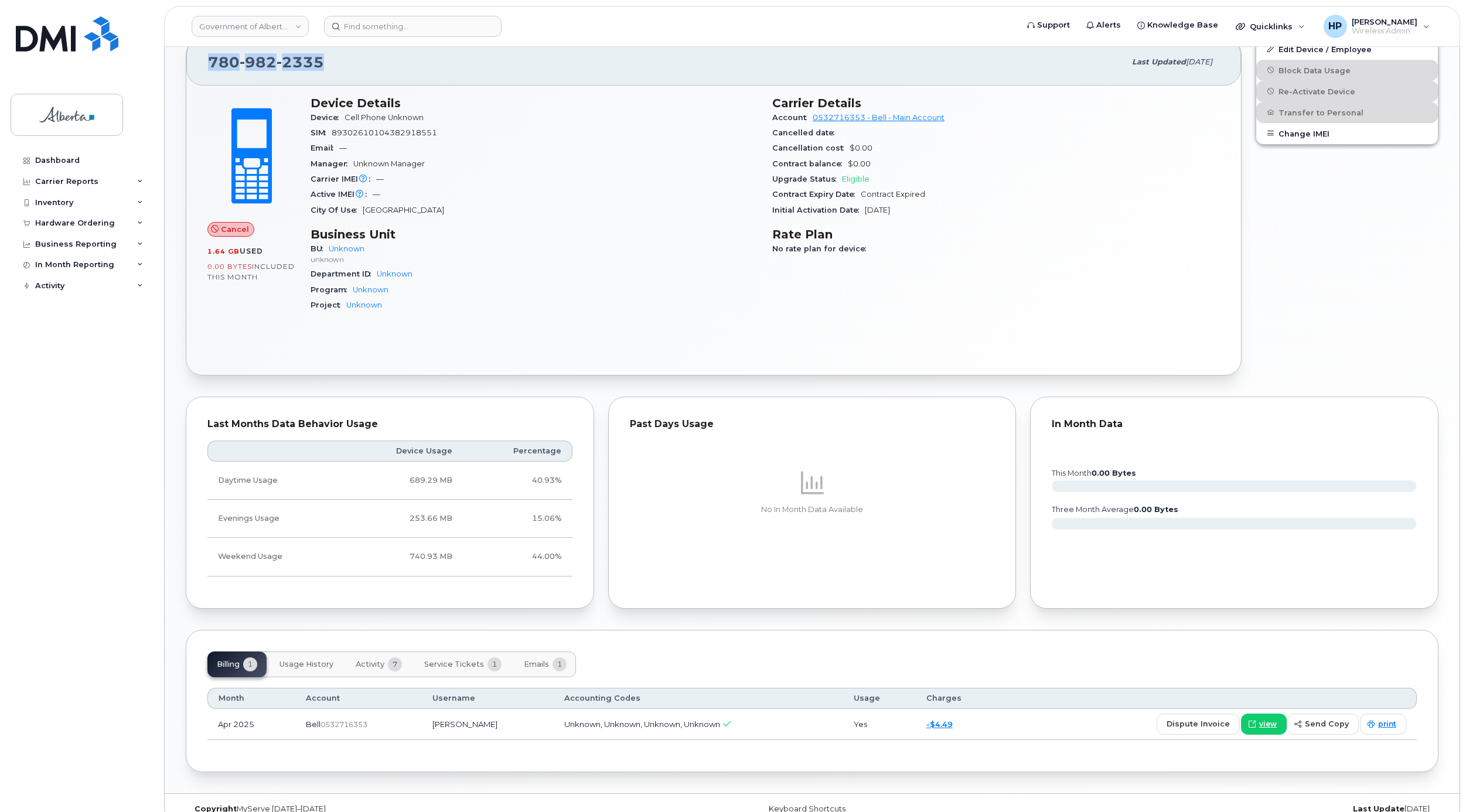
scroll to position [413, 0]
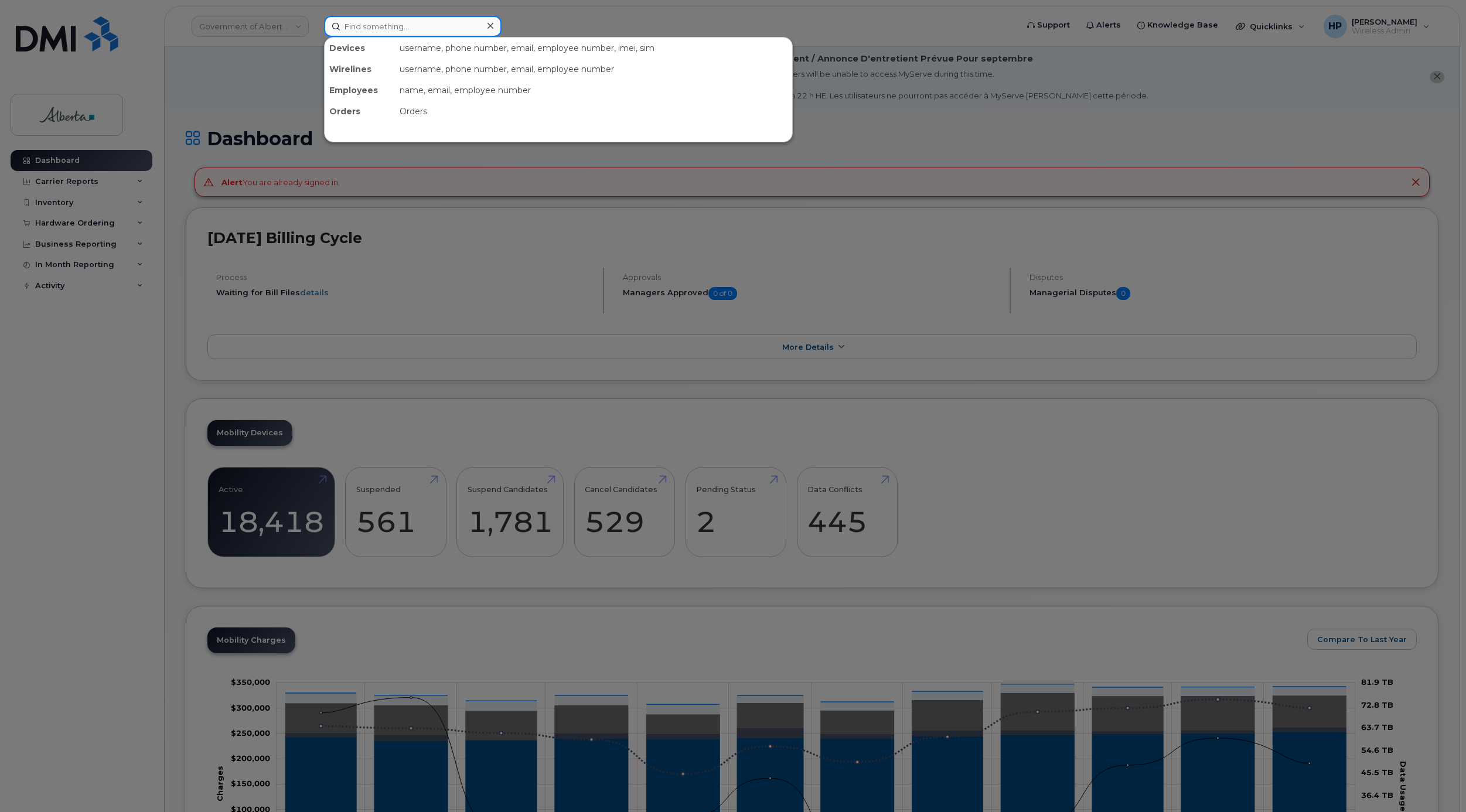
click at [360, 27] on input at bounding box center [413, 26] width 177 height 21
paste input "5873350923"
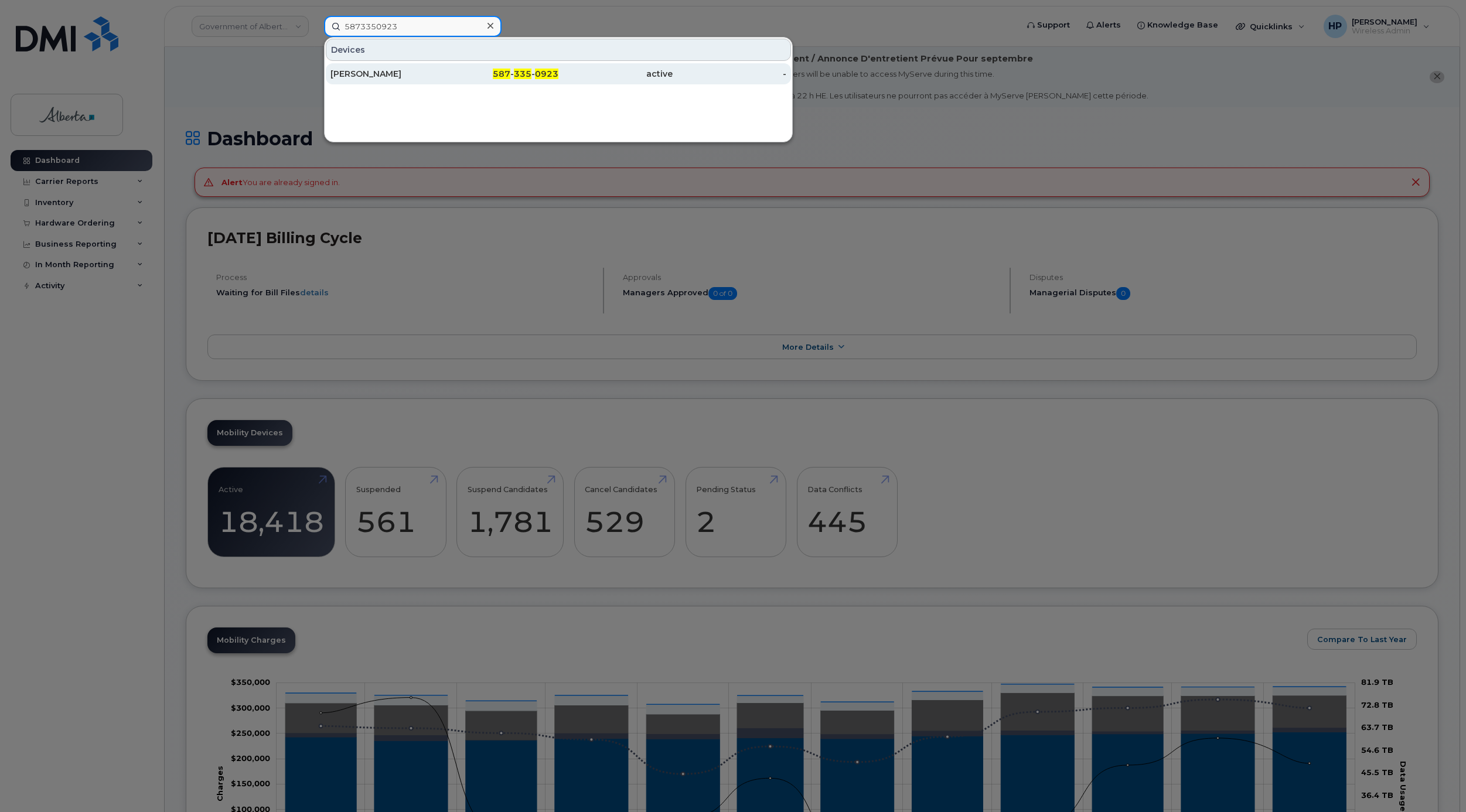
type input "5873350923"
click at [366, 74] on div "[PERSON_NAME]" at bounding box center [387, 74] width 114 height 12
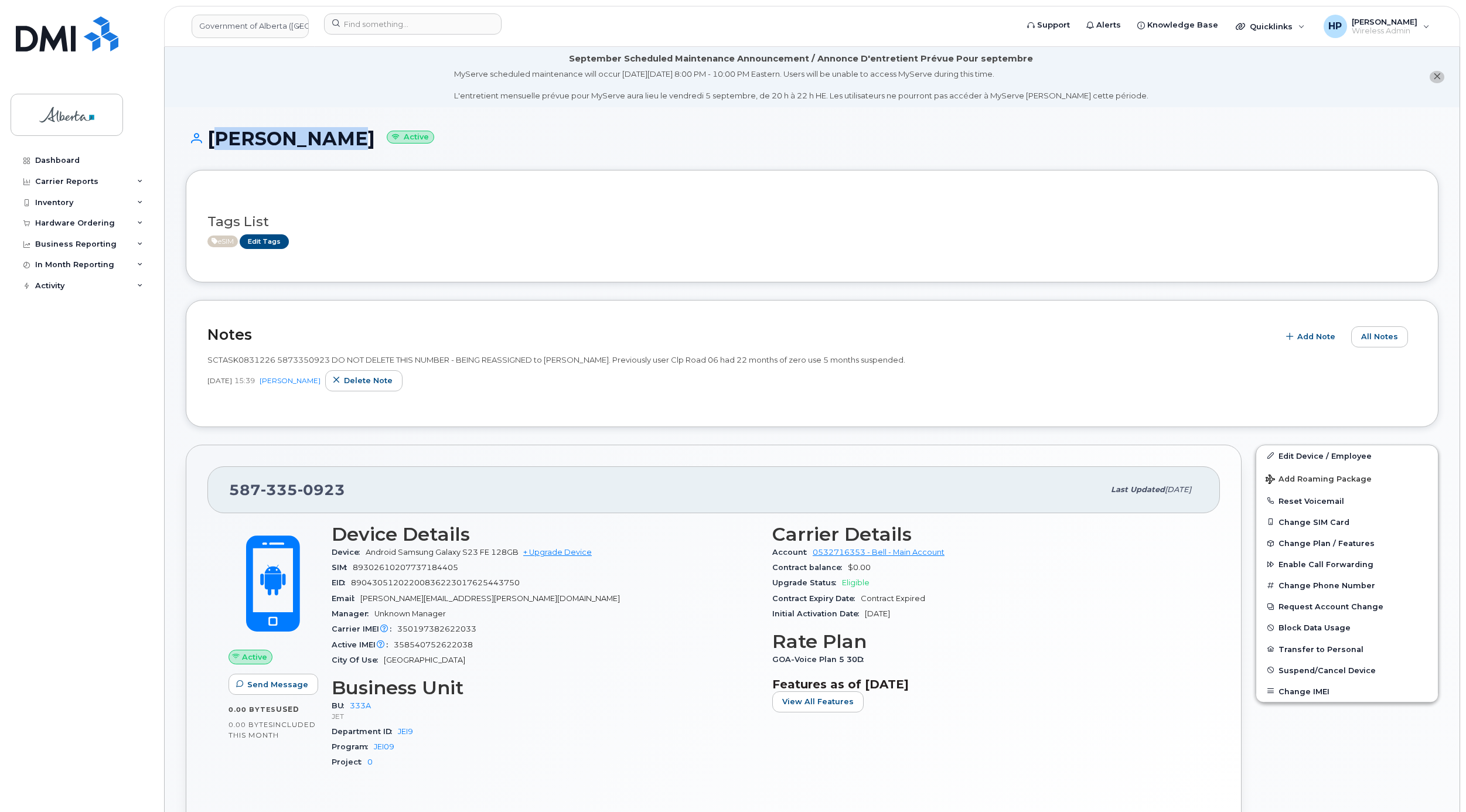
drag, startPoint x: 208, startPoint y: 136, endPoint x: 327, endPoint y: 146, distance: 119.4
click at [327, 146] on h1 "[PERSON_NAME] Active" at bounding box center [812, 138] width 1253 height 20
copy h1 "[PERSON_NAME]"
